Goal: Transaction & Acquisition: Purchase product/service

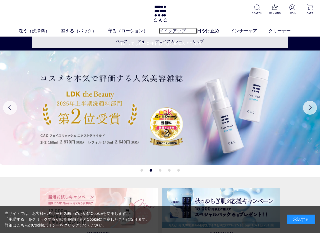
click at [173, 31] on link "メイクアップ" at bounding box center [178, 31] width 38 height 7
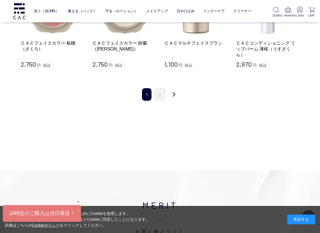
scroll to position [614, 0]
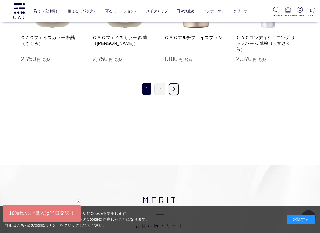
click at [173, 83] on link "次" at bounding box center [173, 89] width 11 height 13
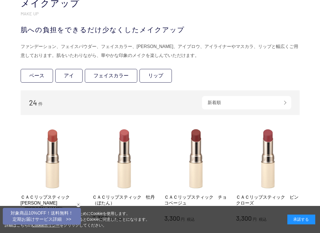
scroll to position [195, 0]
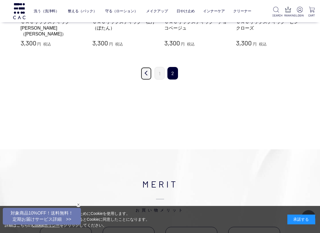
click at [144, 75] on link "前" at bounding box center [146, 73] width 11 height 13
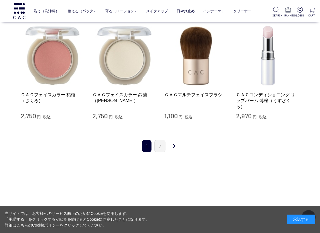
scroll to position [559, 0]
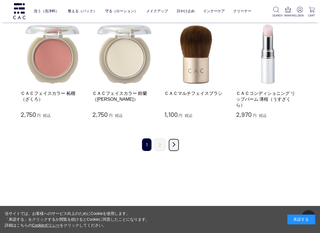
click at [173, 139] on link "次" at bounding box center [173, 145] width 11 height 13
